Goal: Obtain resource: Download file/media

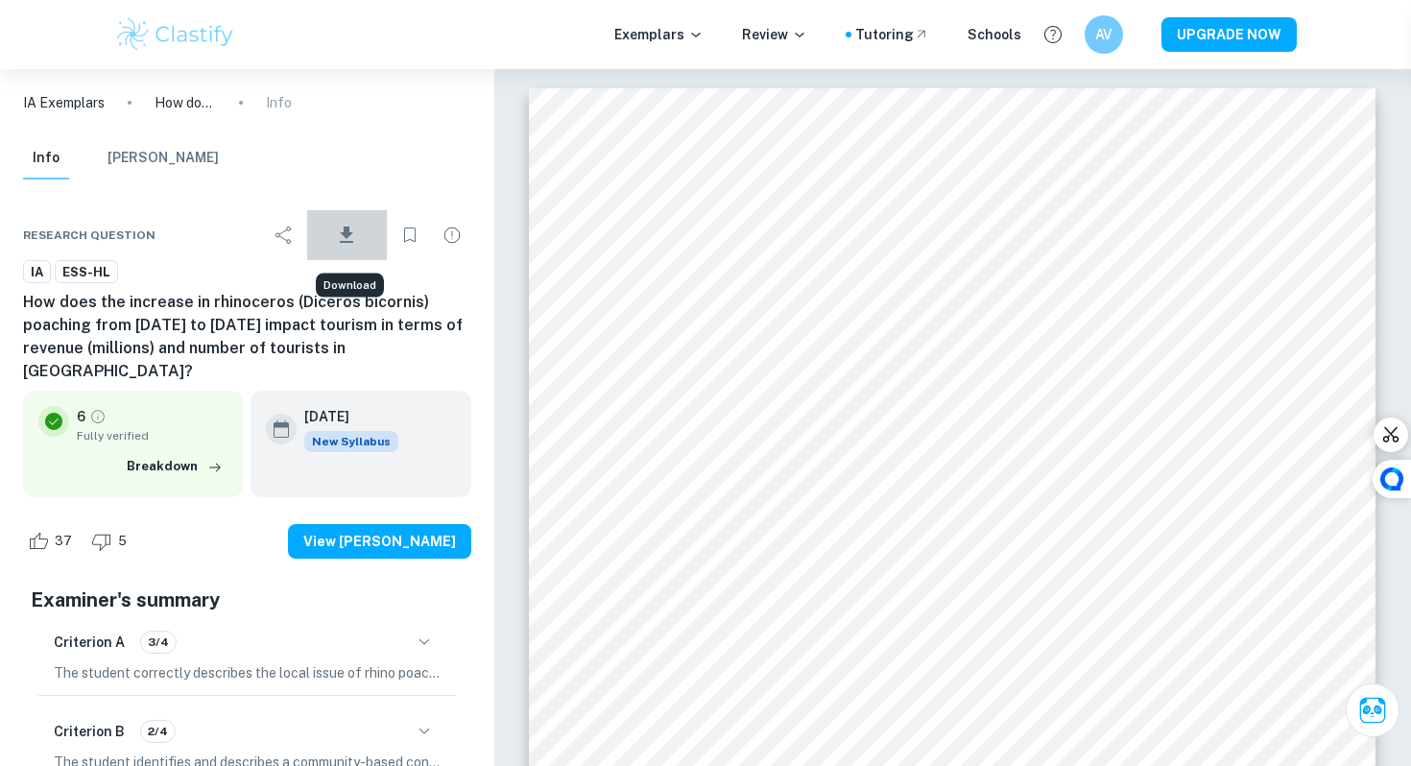
click at [365, 236] on button "Download" at bounding box center [347, 235] width 80 height 50
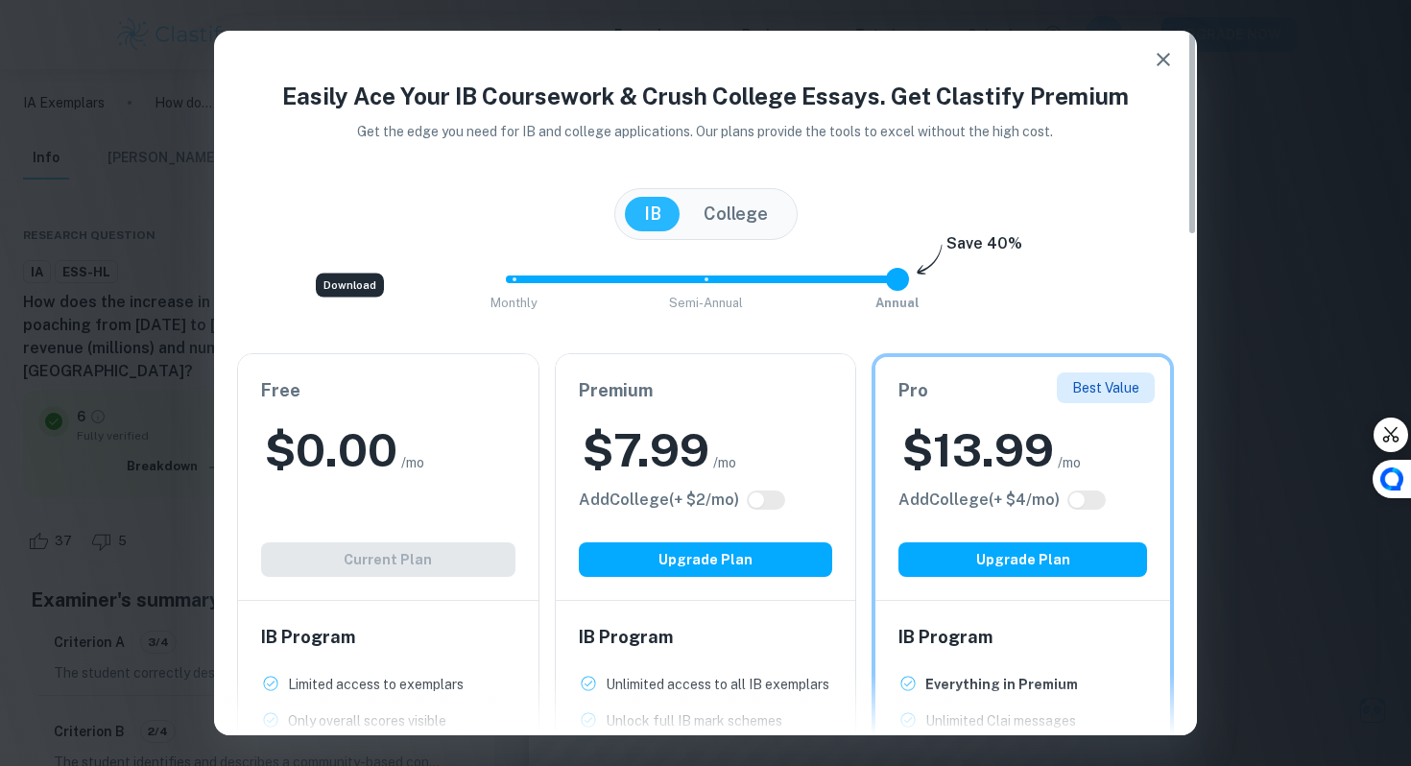
click at [416, 452] on span "/mo" at bounding box center [412, 462] width 23 height 21
click at [1155, 68] on icon "button" at bounding box center [1163, 59] width 23 height 23
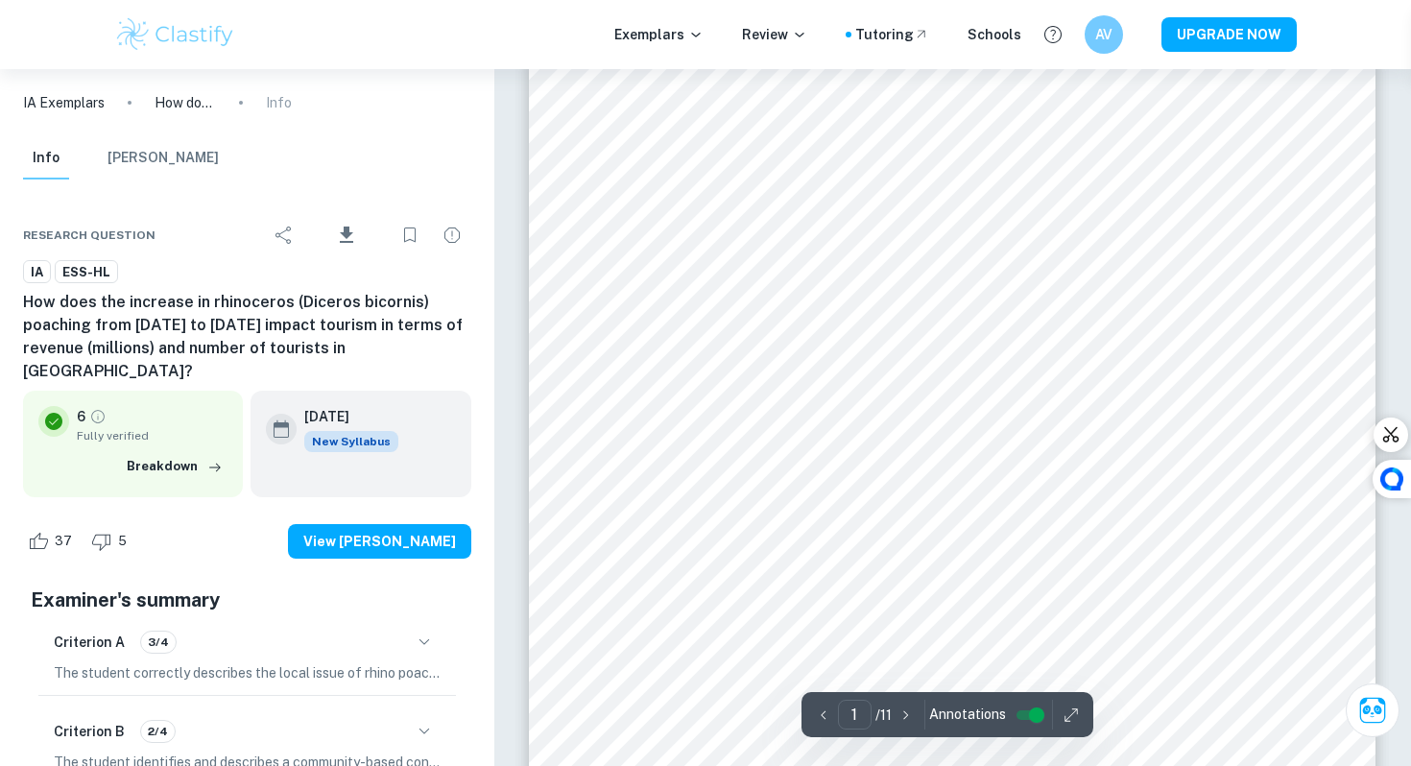
scroll to position [39, 0]
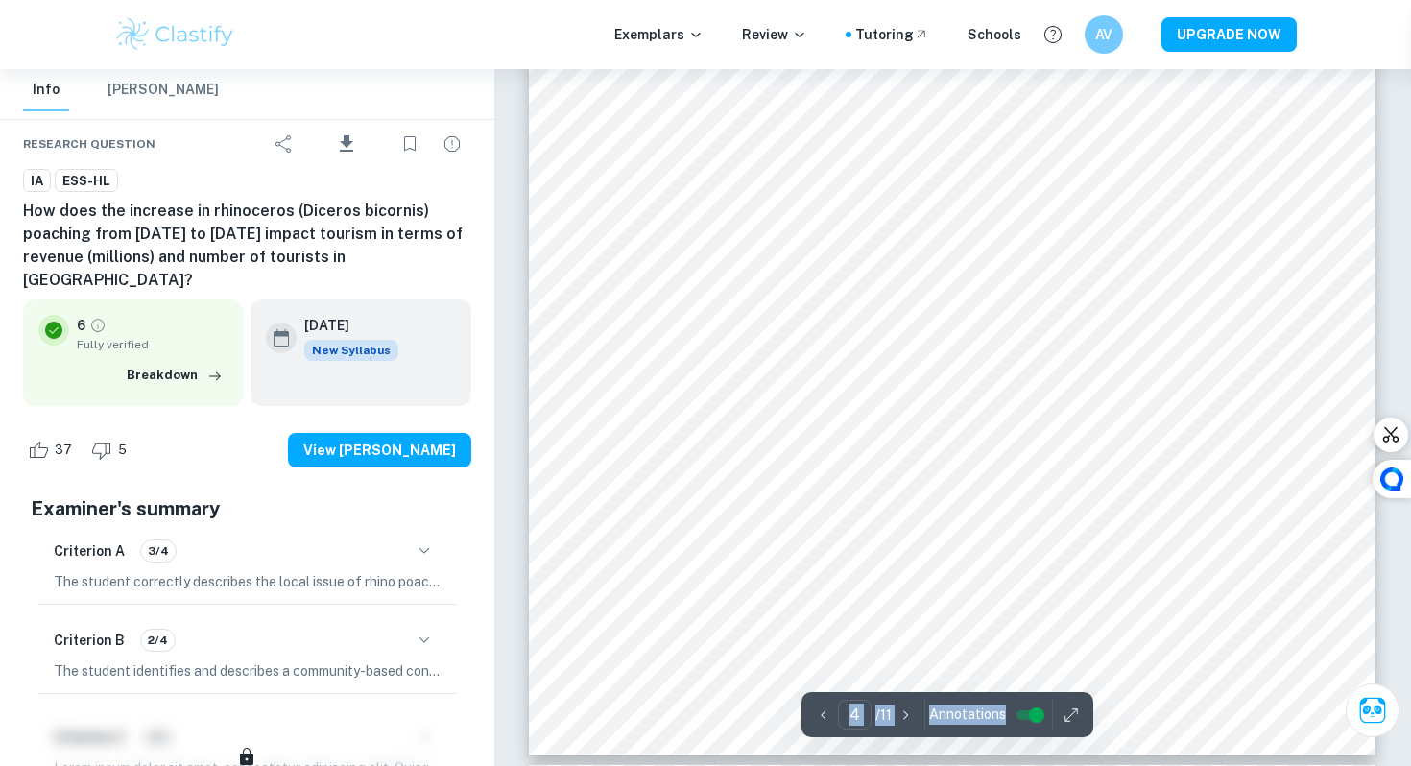
scroll to position [4015, 0]
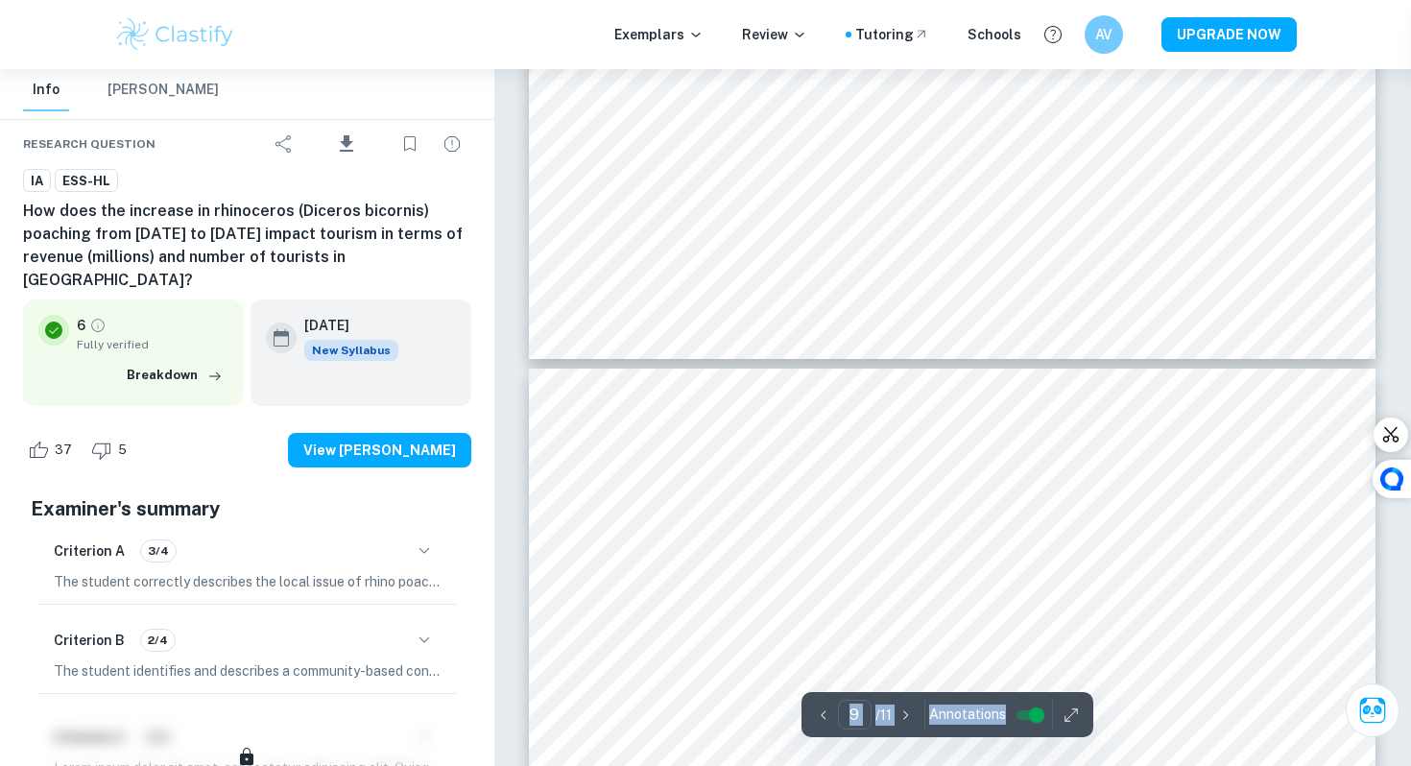
type input "10"
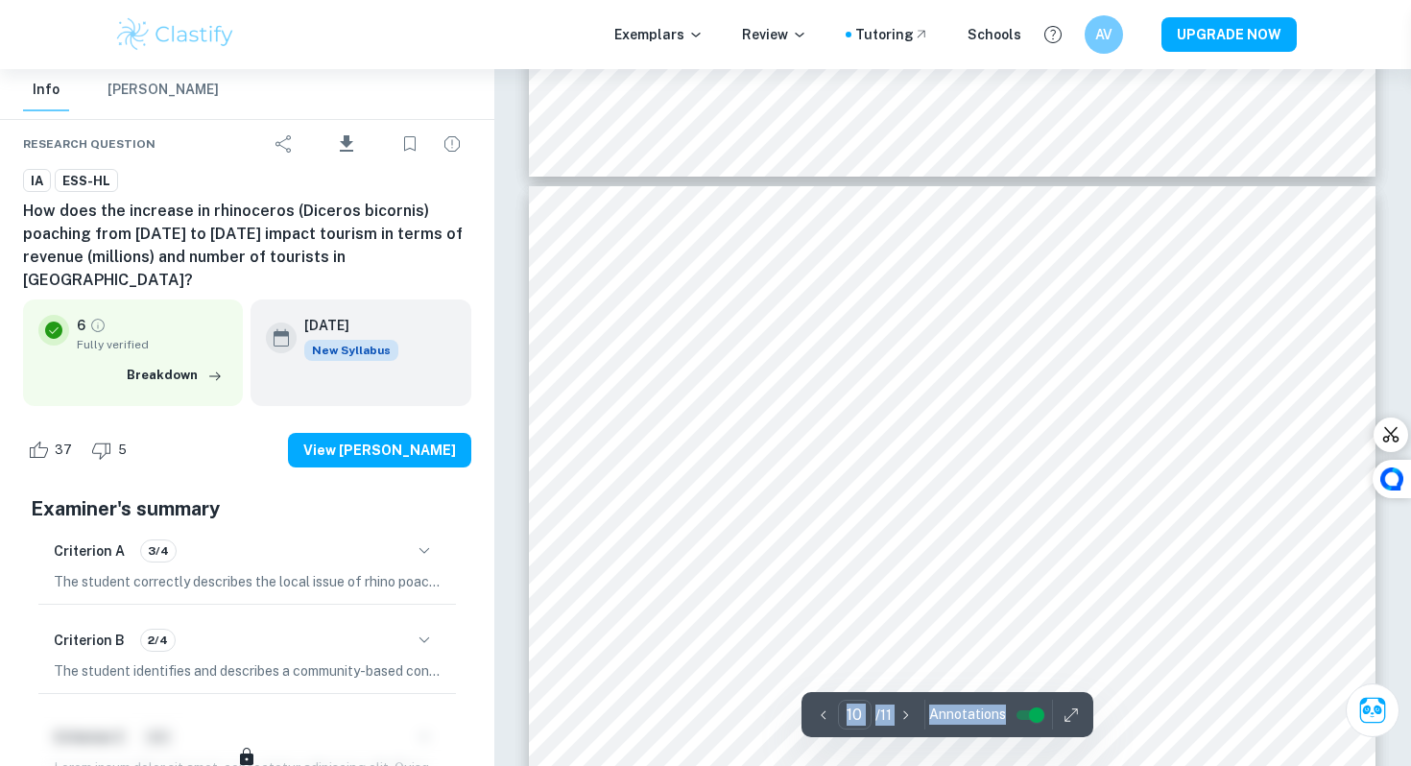
scroll to position [10320, 0]
